Goal: Transaction & Acquisition: Purchase product/service

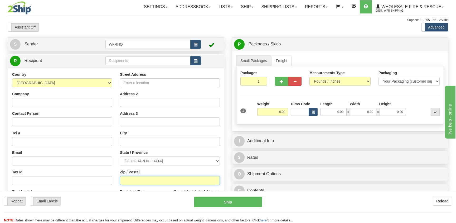
click at [126, 181] on input "Zip / Postal" at bounding box center [170, 180] width 100 height 9
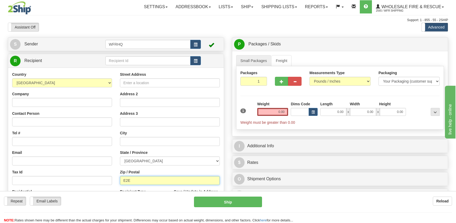
click at [139, 182] on input "E2E" at bounding box center [170, 180] width 100 height 9
type input "E2E5C7"
type input "QUISPAMSIS"
select select "NB"
type input "2"
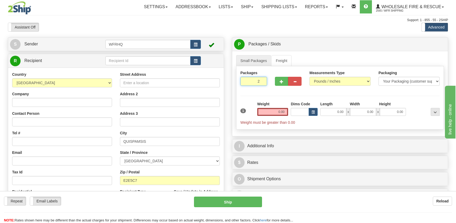
radio input "true"
click at [261, 81] on input "2" at bounding box center [253, 81] width 27 height 9
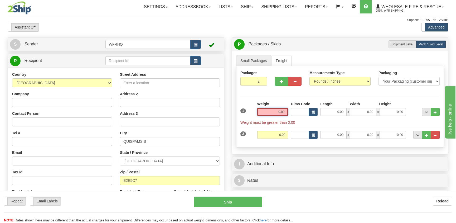
click at [280, 112] on input "0.00" at bounding box center [272, 112] width 31 height 8
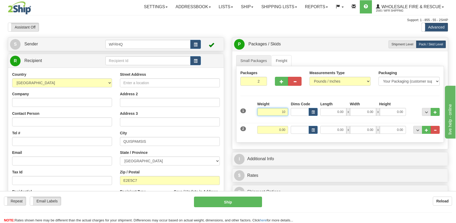
type input "10.00"
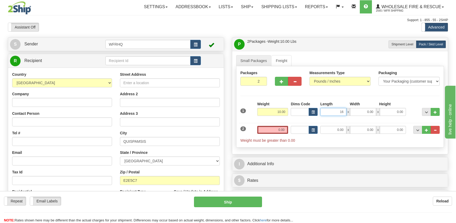
type input "16.00"
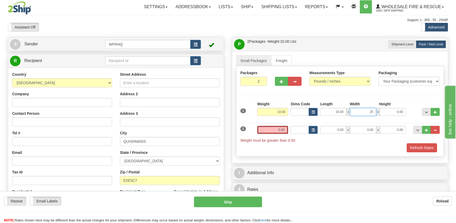
type input "25.00"
type input "10.00"
click at [278, 130] on input "0.00" at bounding box center [272, 130] width 31 height 8
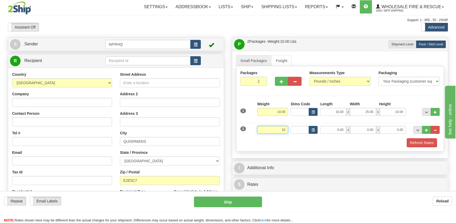
type input "10.00"
type input "16.00"
type input "25.00"
type input "10.00"
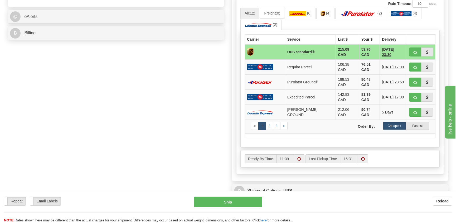
scroll to position [211, 0]
